Goal: Use online tool/utility: Utilize a website feature to perform a specific function

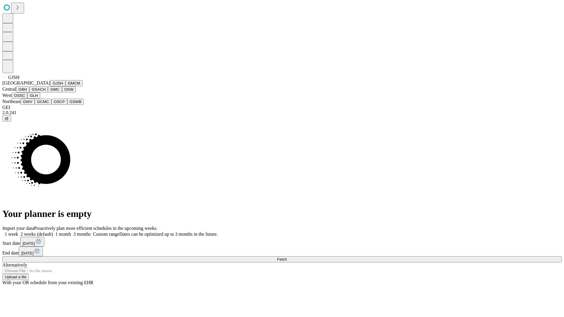
click at [50, 86] on button "GJSH" at bounding box center [57, 83] width 15 height 6
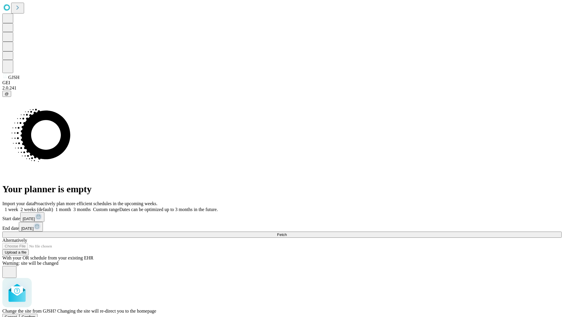
click at [36, 315] on span "Confirm" at bounding box center [29, 317] width 14 height 4
click at [71, 207] on label "1 month" at bounding box center [62, 209] width 18 height 5
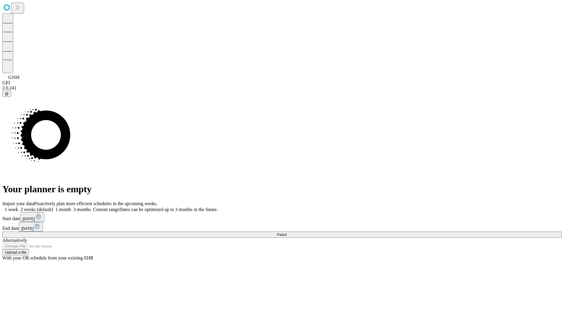
click at [287, 233] on span "Fetch" at bounding box center [282, 235] width 10 height 4
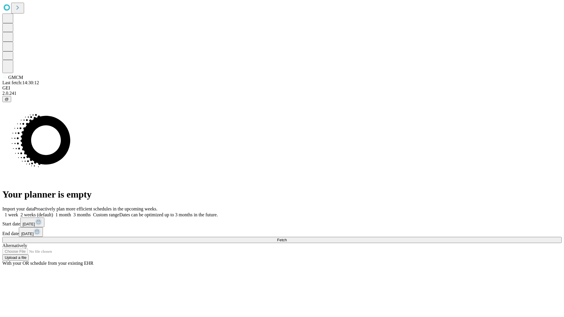
click at [71, 212] on label "1 month" at bounding box center [62, 214] width 18 height 5
click at [287, 238] on span "Fetch" at bounding box center [282, 240] width 10 height 4
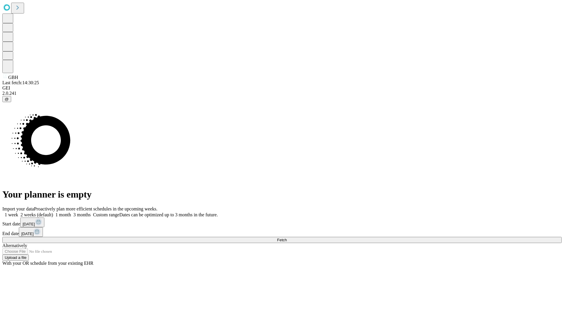
click at [71, 212] on label "1 month" at bounding box center [62, 214] width 18 height 5
click at [287, 238] on span "Fetch" at bounding box center [282, 240] width 10 height 4
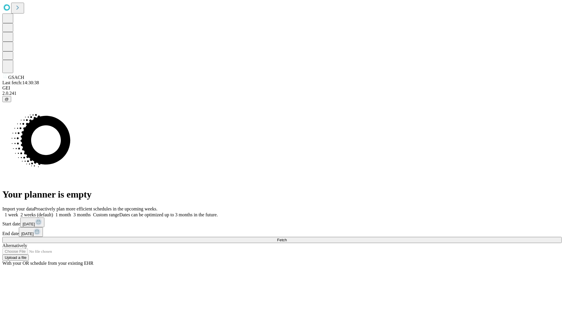
click at [287, 238] on span "Fetch" at bounding box center [282, 240] width 10 height 4
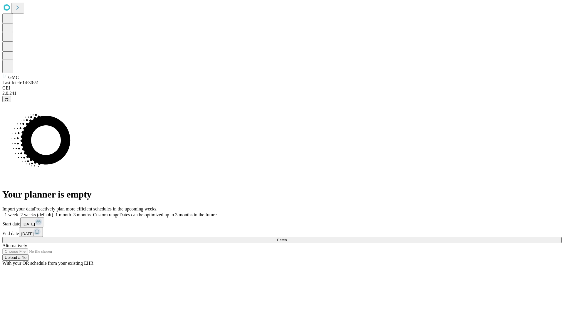
click at [71, 212] on label "1 month" at bounding box center [62, 214] width 18 height 5
click at [287, 238] on span "Fetch" at bounding box center [282, 240] width 10 height 4
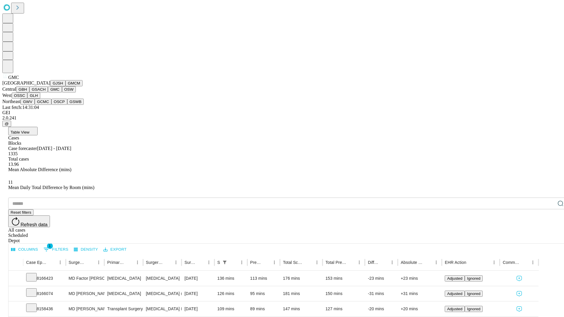
click at [62, 93] on button "OSW" at bounding box center [69, 89] width 14 height 6
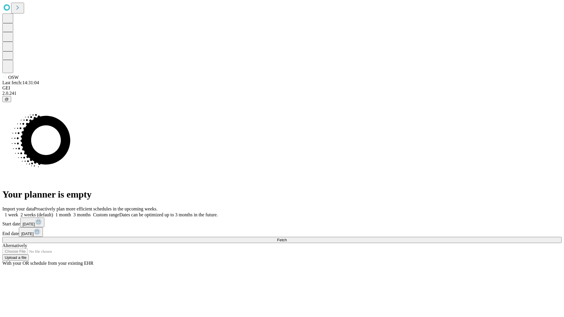
click at [71, 212] on label "1 month" at bounding box center [62, 214] width 18 height 5
click at [287, 238] on span "Fetch" at bounding box center [282, 240] width 10 height 4
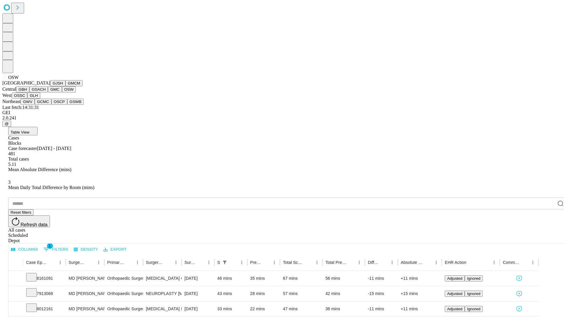
click at [28, 99] on button "OSSC" at bounding box center [20, 96] width 16 height 6
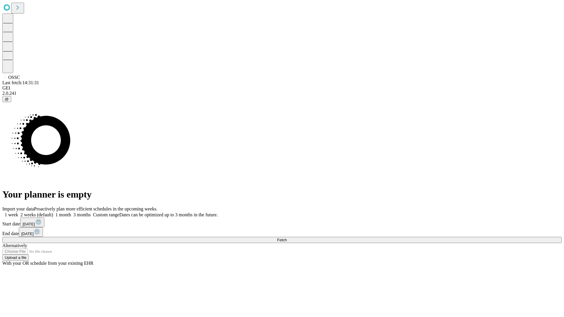
click at [71, 212] on label "1 month" at bounding box center [62, 214] width 18 height 5
click at [287, 238] on span "Fetch" at bounding box center [282, 240] width 10 height 4
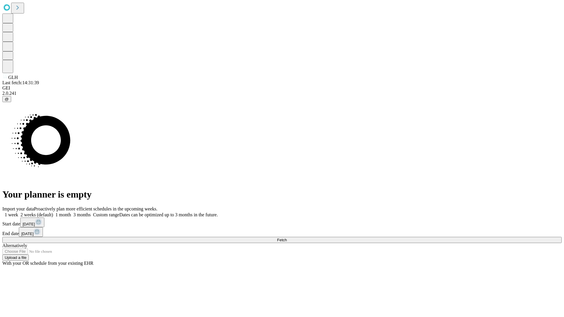
click at [287, 238] on span "Fetch" at bounding box center [282, 240] width 10 height 4
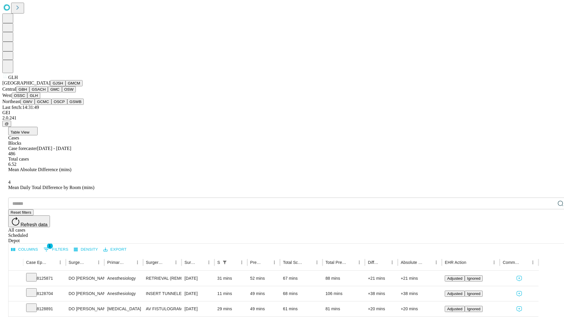
click at [35, 105] on button "GWV" at bounding box center [28, 102] width 14 height 6
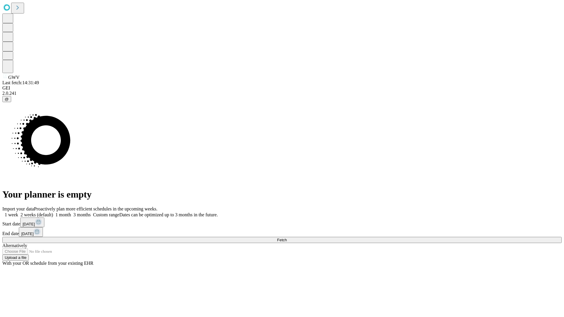
click at [71, 212] on label "1 month" at bounding box center [62, 214] width 18 height 5
click at [287, 238] on span "Fetch" at bounding box center [282, 240] width 10 height 4
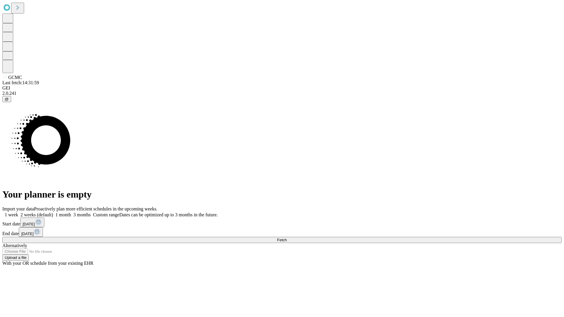
click at [287, 238] on span "Fetch" at bounding box center [282, 240] width 10 height 4
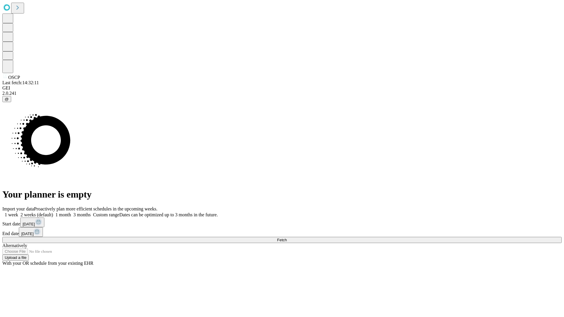
click at [71, 212] on label "1 month" at bounding box center [62, 214] width 18 height 5
click at [287, 238] on span "Fetch" at bounding box center [282, 240] width 10 height 4
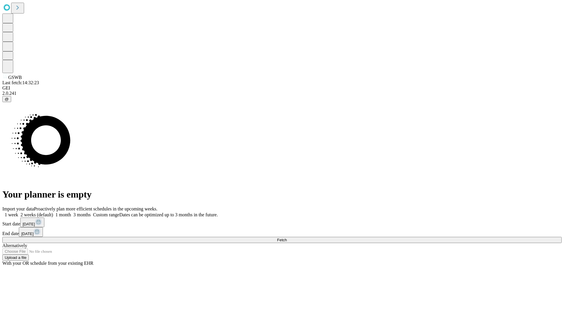
click at [287, 238] on span "Fetch" at bounding box center [282, 240] width 10 height 4
